Goal: Task Accomplishment & Management: Use online tool/utility

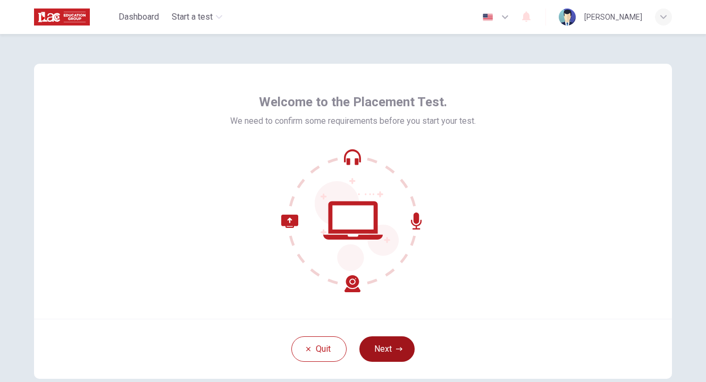
click at [387, 347] on button "Next" at bounding box center [386, 349] width 55 height 26
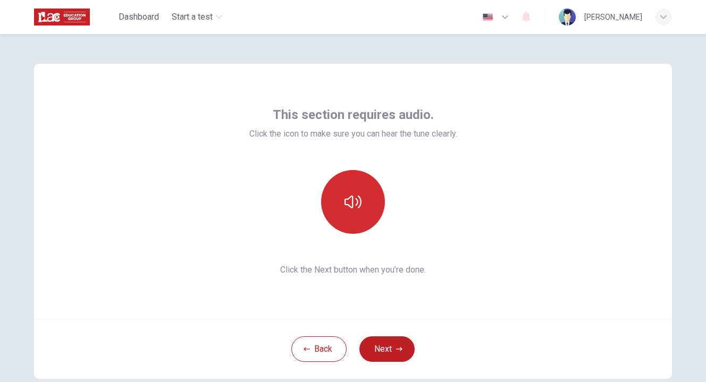
click at [358, 204] on icon "button" at bounding box center [352, 202] width 17 height 13
click at [403, 355] on button "Next" at bounding box center [386, 349] width 55 height 26
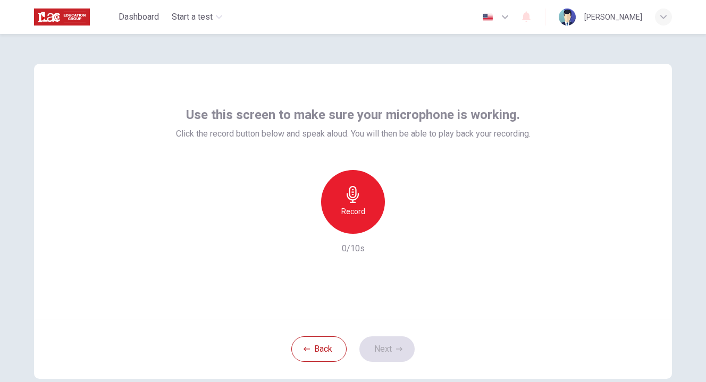
click at [352, 208] on h6 "Record" at bounding box center [353, 211] width 24 height 13
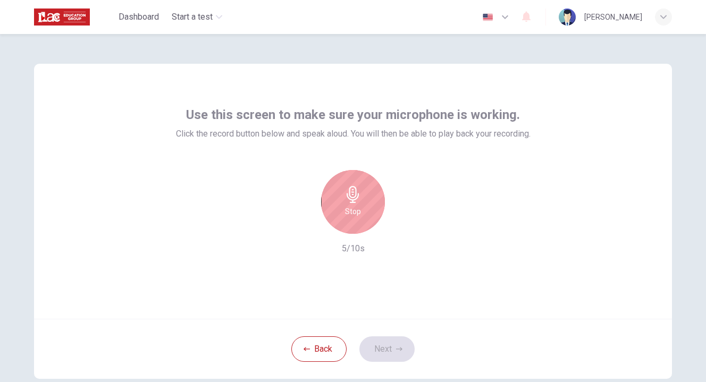
click at [362, 210] on div "Stop" at bounding box center [353, 202] width 64 height 64
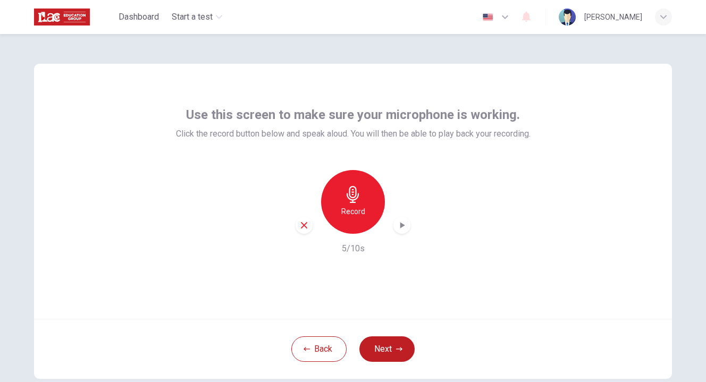
click at [396, 228] on icon "button" at bounding box center [401, 225] width 11 height 11
click at [400, 227] on icon "button" at bounding box center [401, 225] width 11 height 11
click at [388, 348] on button "Next" at bounding box center [386, 349] width 55 height 26
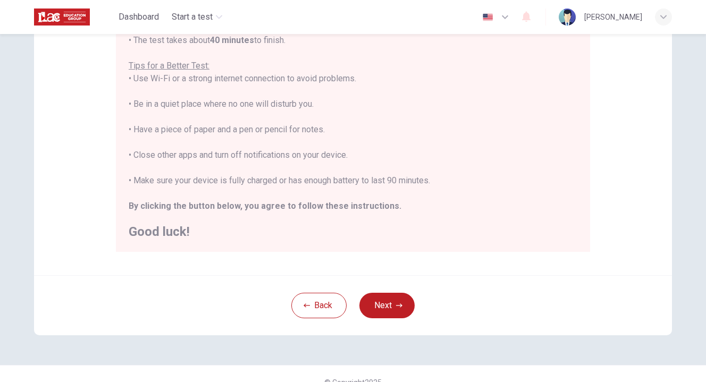
scroll to position [209, 0]
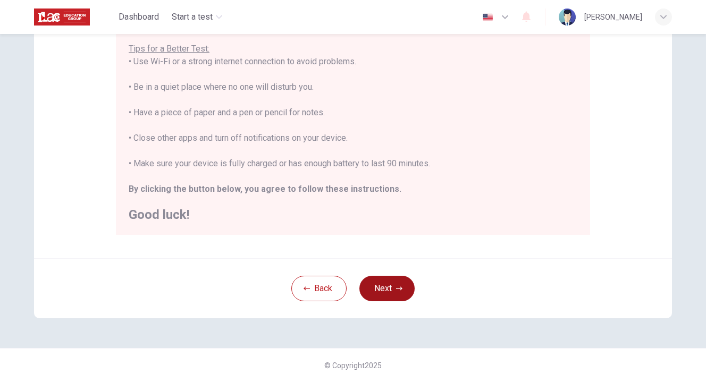
click at [396, 287] on icon "button" at bounding box center [399, 288] width 6 height 6
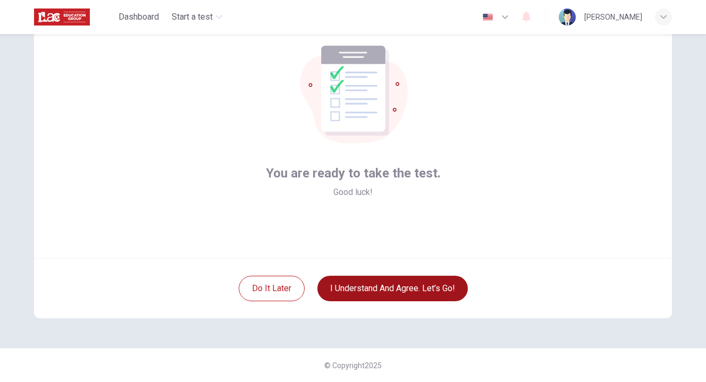
scroll to position [61, 0]
click at [413, 287] on button "I understand and agree. Let’s go!" at bounding box center [392, 289] width 150 height 26
